Goal: Task Accomplishment & Management: Manage account settings

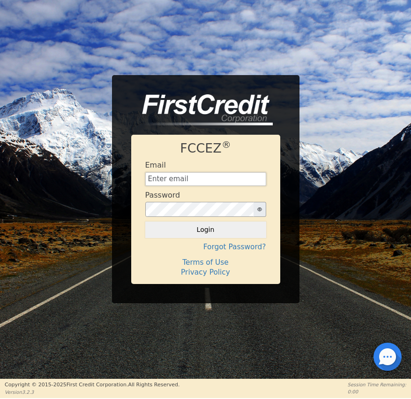
click at [159, 179] on input "text" at bounding box center [205, 179] width 121 height 14
type input "financing@meetinthemiddle.club"
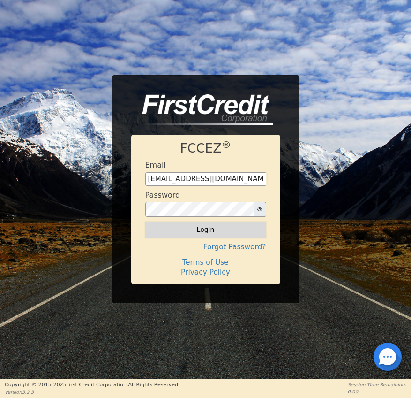
click at [207, 228] on button "Login" at bounding box center [205, 229] width 121 height 16
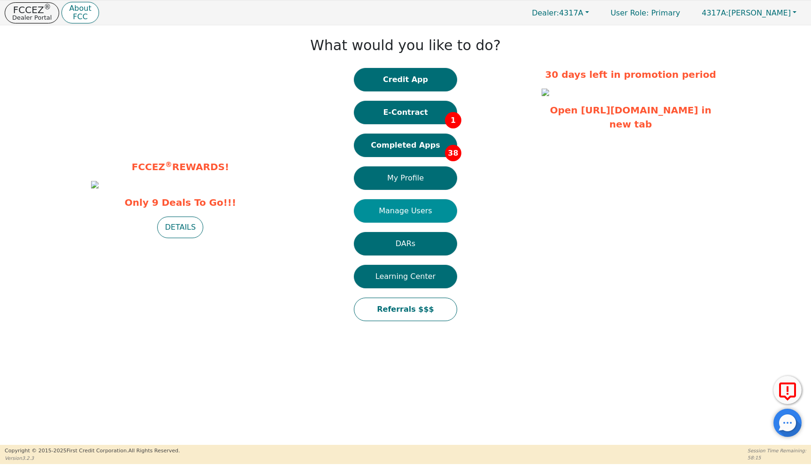
click at [411, 217] on button "Manage Users" at bounding box center [405, 210] width 103 height 23
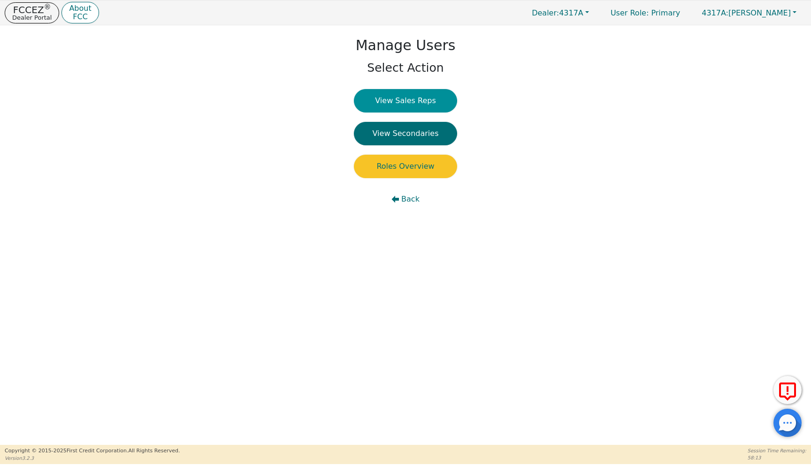
click at [395, 105] on button "View Sales Reps" at bounding box center [405, 100] width 103 height 23
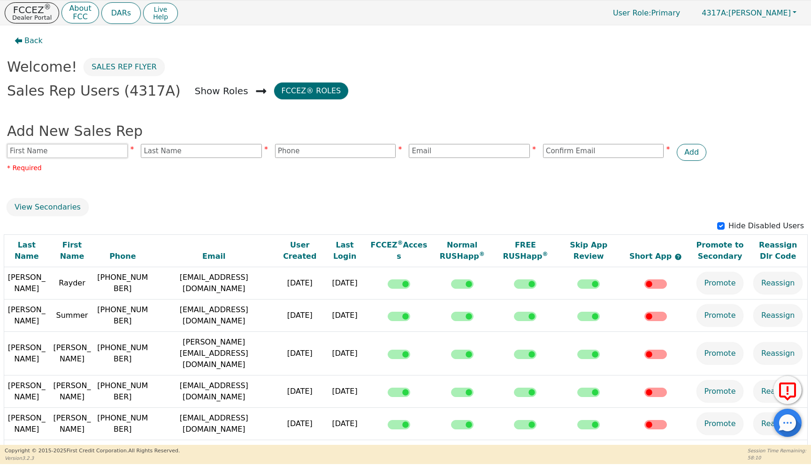
click at [46, 156] on input "text" at bounding box center [67, 151] width 121 height 14
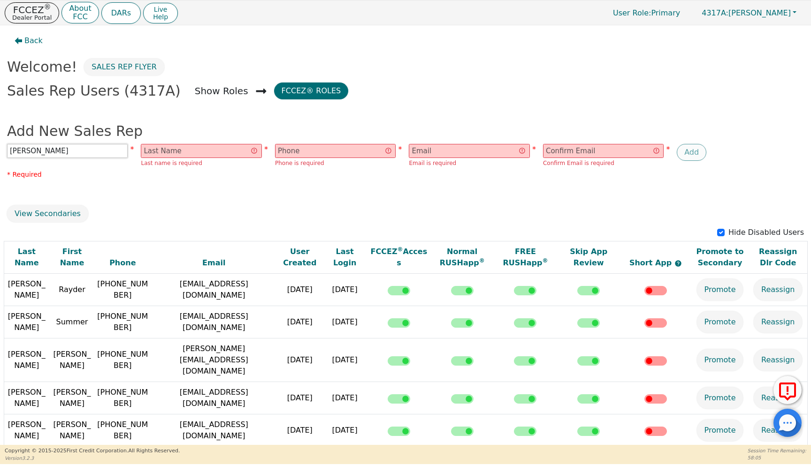
type input "Amy"
type input "Burchett"
type input "9312127064"
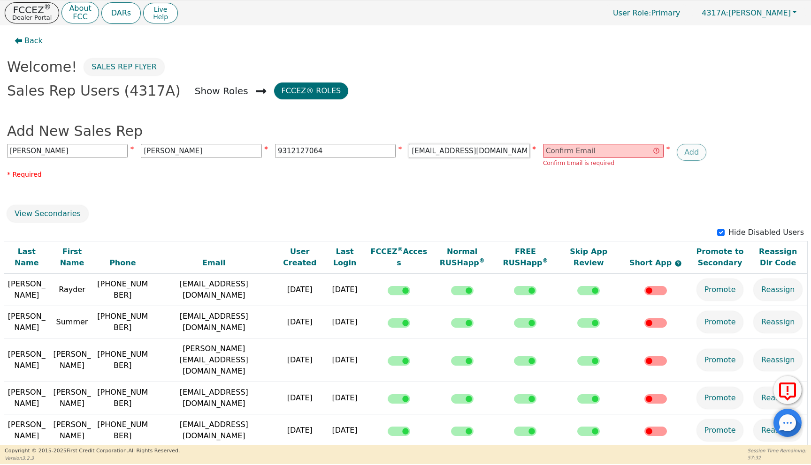
type input "aburchett27@gmail.com"
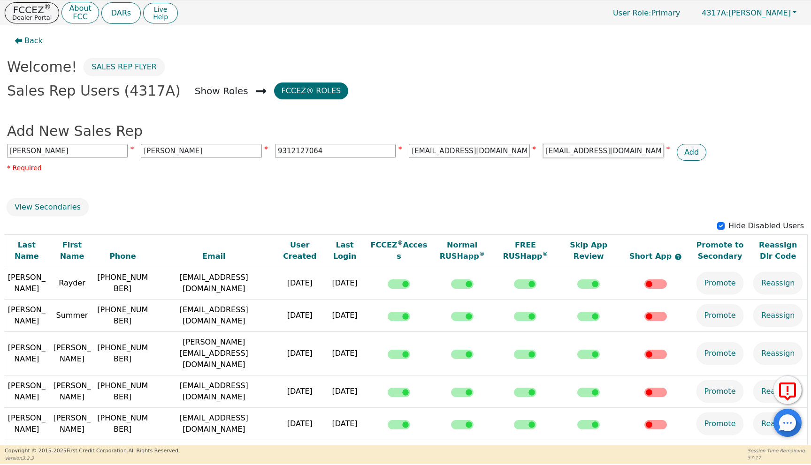
type input "aburchett27@gmail.com"
click at [411, 152] on button "Add" at bounding box center [691, 152] width 30 height 17
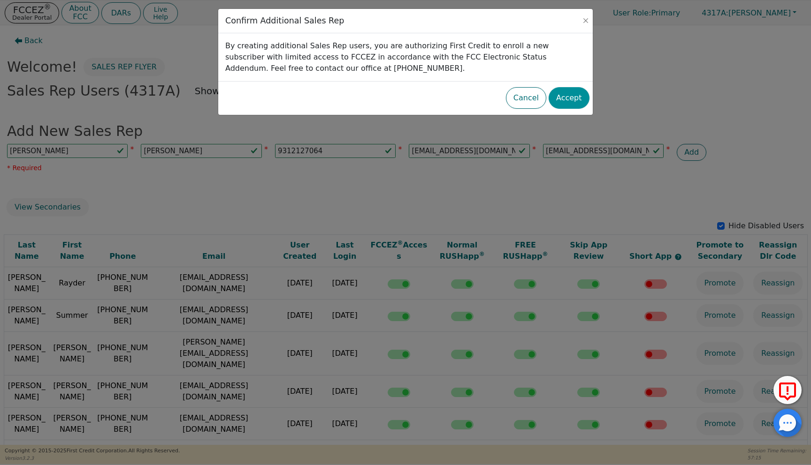
click at [411, 99] on button "Accept" at bounding box center [568, 98] width 41 height 22
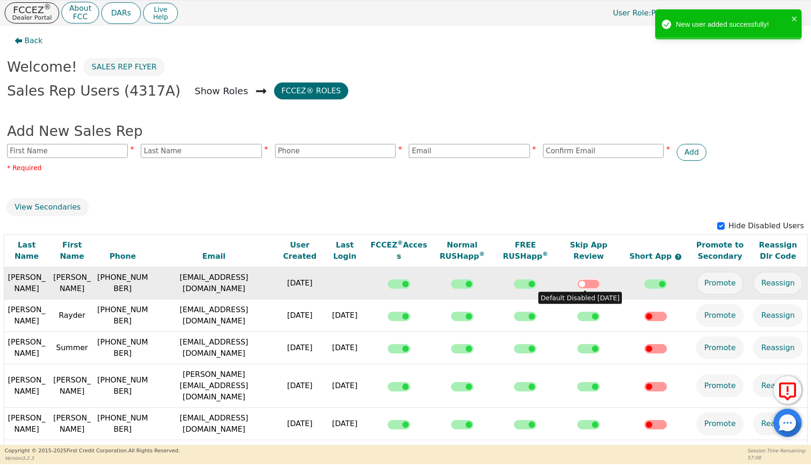
click at [411, 285] on input "checkbox" at bounding box center [588, 284] width 23 height 9
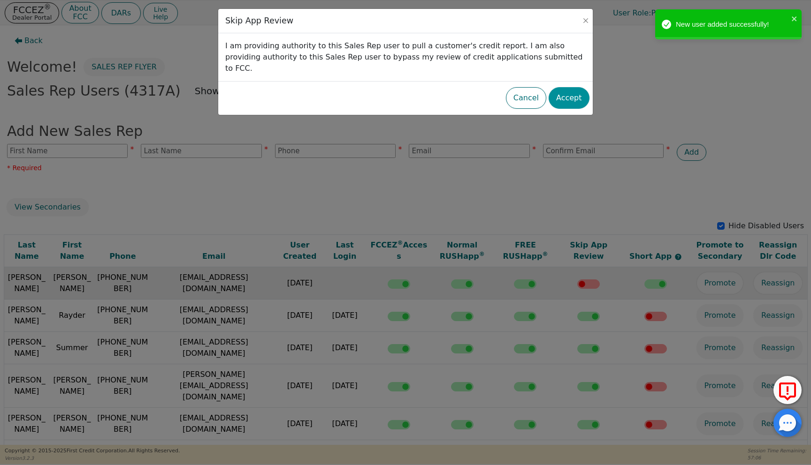
click at [411, 89] on button "Accept" at bounding box center [568, 98] width 41 height 22
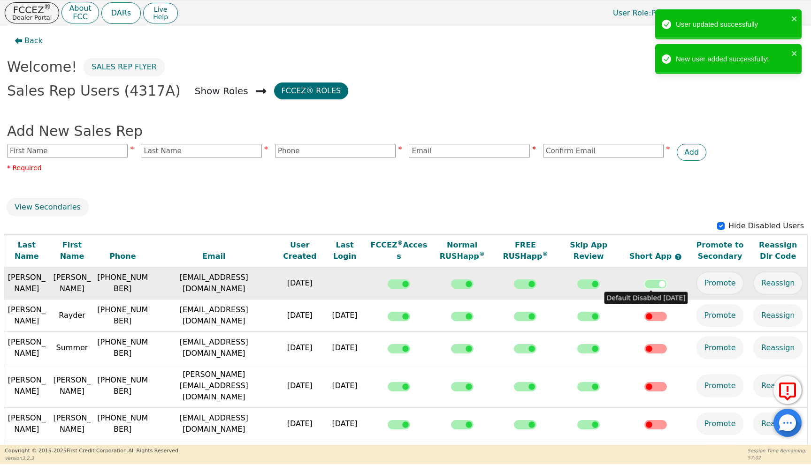
click at [411, 284] on input "checkbox" at bounding box center [655, 284] width 23 height 9
